Goal: Information Seeking & Learning: Compare options

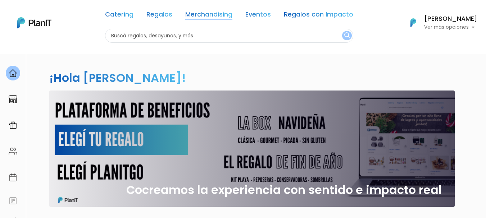
click at [219, 15] on link "Merchandising" at bounding box center [208, 16] width 47 height 9
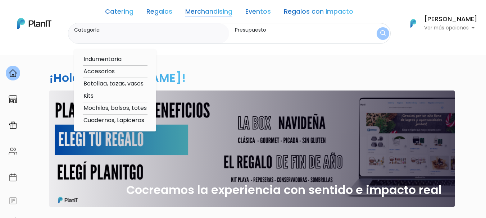
click at [211, 10] on link "Merchandising" at bounding box center [208, 13] width 47 height 9
click at [219, 13] on link "Merchandising" at bounding box center [208, 13] width 47 height 9
click at [120, 122] on option "Cuadernos, Lapiceras" at bounding box center [115, 120] width 65 height 9
type input "Cuadernos, Lapiceras"
type input "$0 - $1000"
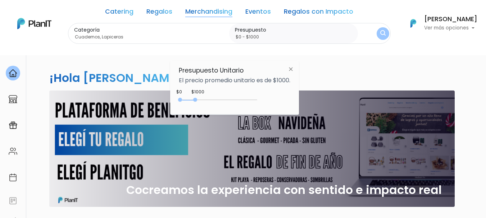
click at [293, 69] on img at bounding box center [290, 69] width 13 height 13
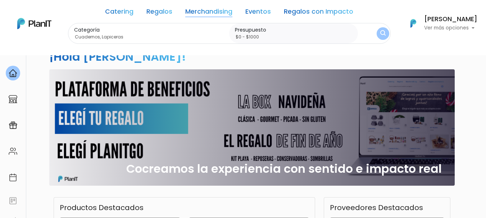
scroll to position [27, 0]
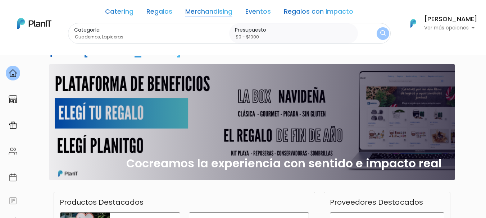
click at [216, 14] on link "Merchandising" at bounding box center [208, 13] width 47 height 9
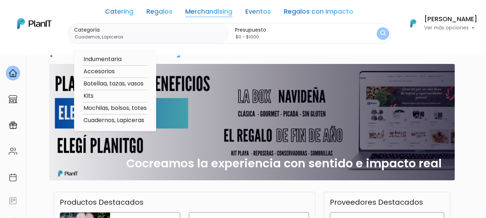
click at [114, 121] on option "Cuadernos, Lapiceras" at bounding box center [115, 120] width 65 height 9
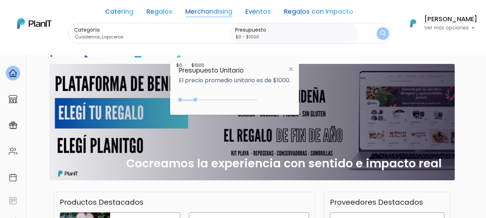
click at [198, 79] on p "El precio promedio unitario es de $1000." at bounding box center [234, 81] width 111 height 6
click at [295, 68] on img at bounding box center [290, 69] width 13 height 13
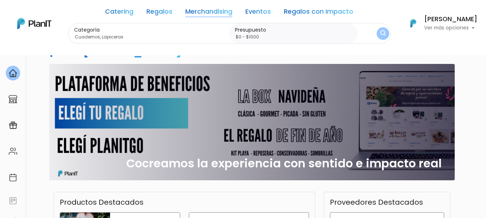
click at [378, 32] on button "submit" at bounding box center [383, 33] width 13 height 13
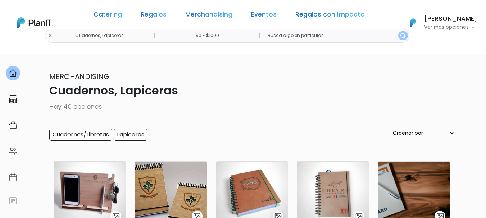
click at [317, 78] on p "Merchandising" at bounding box center [243, 76] width 423 height 11
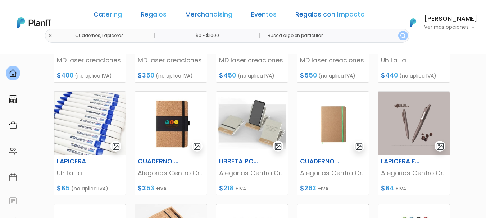
scroll to position [187, 0]
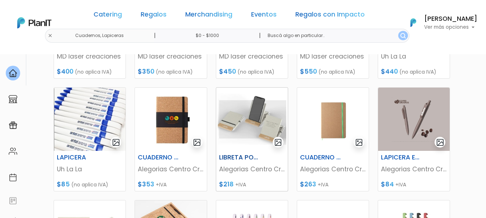
click at [240, 158] on h6 "LIBRETA PORTA CELULAR" at bounding box center [240, 158] width 50 height 8
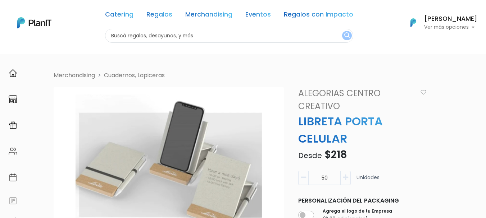
click at [272, 162] on img at bounding box center [169, 164] width 230 height 155
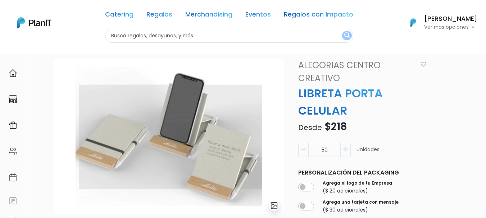
scroll to position [18, 0]
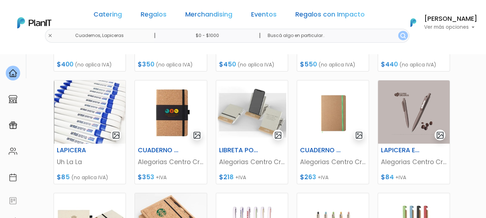
scroll to position [194, 0]
click at [317, 15] on link "Regalos con Impacto" at bounding box center [329, 16] width 69 height 9
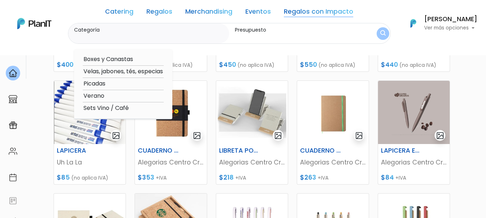
click at [98, 82] on option "Picadas" at bounding box center [123, 83] width 81 height 9
type input "Picadas"
type input "$0 - $1000"
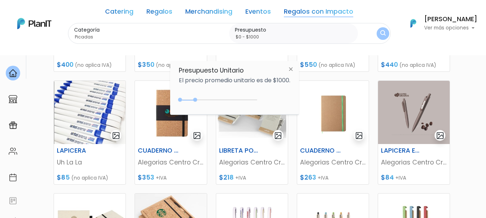
click at [236, 90] on div "Presupuesto Unitario El precio promedio unitario es de $1000. $1000 $0 0 : 1000…" at bounding box center [234, 88] width 129 height 54
click at [214, 99] on div "0 : 1000 0 1000" at bounding box center [220, 101] width 76 height 7
click at [380, 34] on img "submit" at bounding box center [383, 33] width 6 height 7
